Goal: Task Accomplishment & Management: Manage account settings

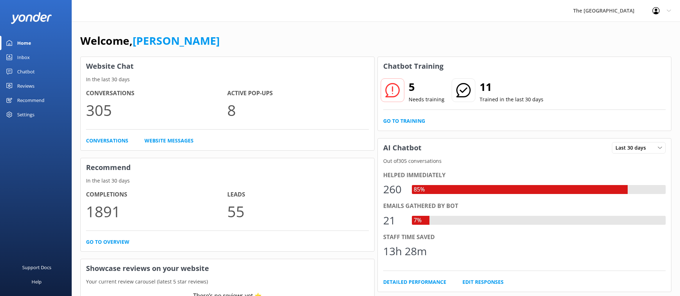
click at [33, 60] on link "Inbox" at bounding box center [36, 57] width 72 height 14
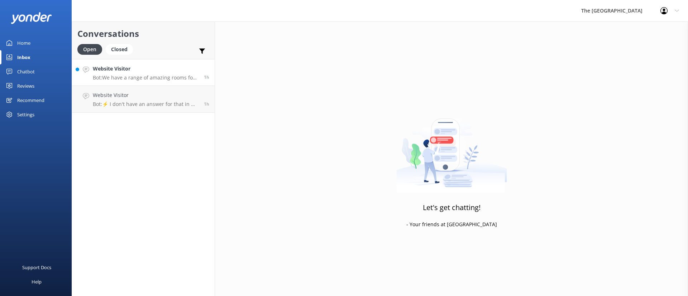
click at [132, 80] on p "Bot: We have a range of amazing rooms for you to choose from. The best way to h…" at bounding box center [146, 78] width 106 height 6
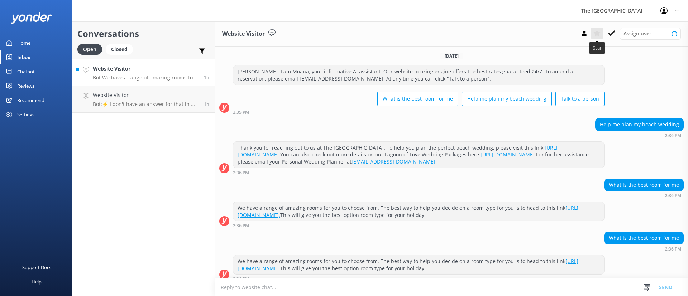
scroll to position [14, 0]
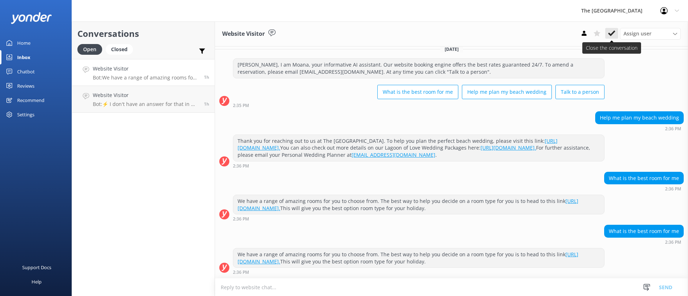
click at [615, 33] on icon at bounding box center [611, 33] width 7 height 7
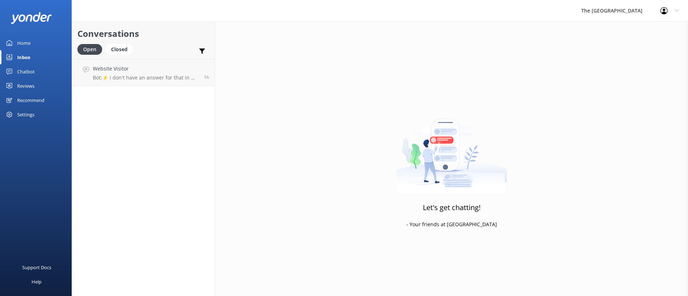
click at [150, 102] on div "Conversations Open Closed Important Assigned to me Unassigned Website Visitor B…" at bounding box center [143, 159] width 143 height 275
click at [147, 71] on h4 "Website Visitor" at bounding box center [146, 69] width 106 height 8
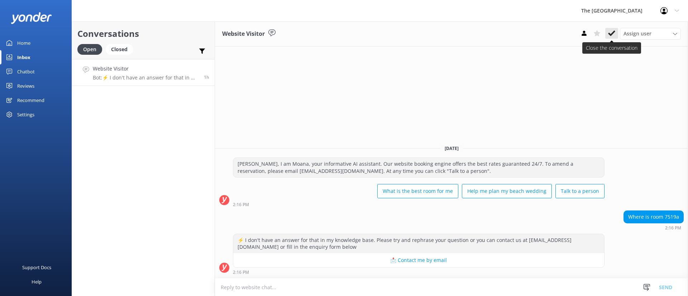
click at [614, 37] on icon at bounding box center [611, 33] width 7 height 7
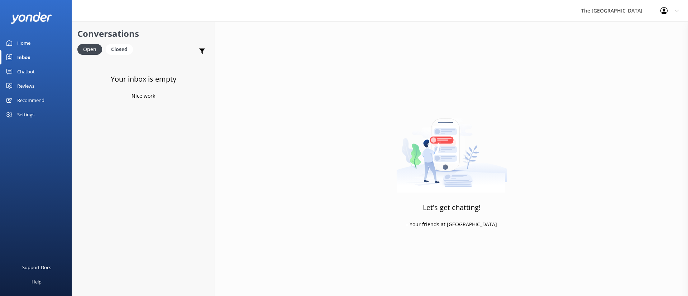
click at [160, 148] on div "Your inbox is empty Nice work" at bounding box center [143, 207] width 143 height 296
